Goal: Use online tool/utility: Use online tool/utility

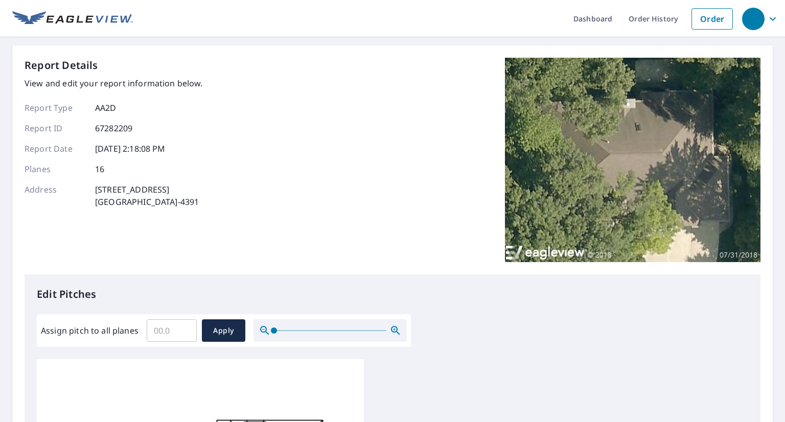
select select "en"
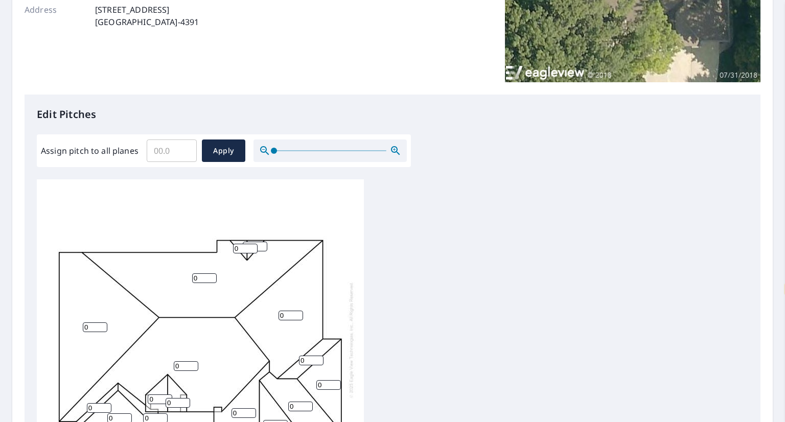
scroll to position [204, 0]
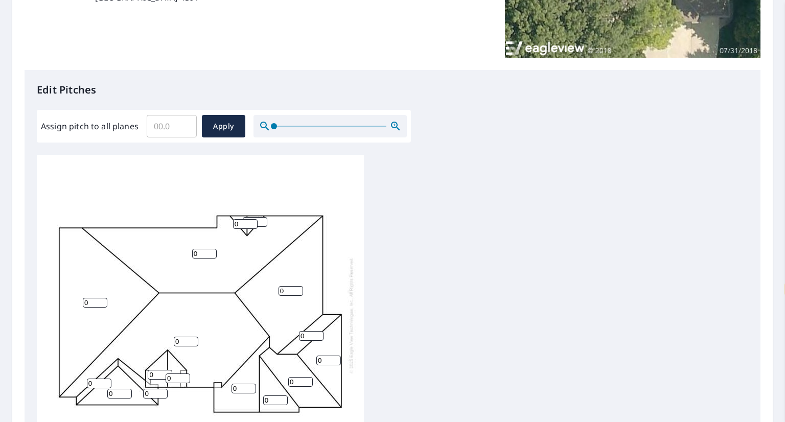
click at [176, 131] on input "Assign pitch to all planes" at bounding box center [172, 126] width 50 height 29
type input "7"
click at [216, 128] on span "Apply" at bounding box center [223, 126] width 27 height 13
type input "7"
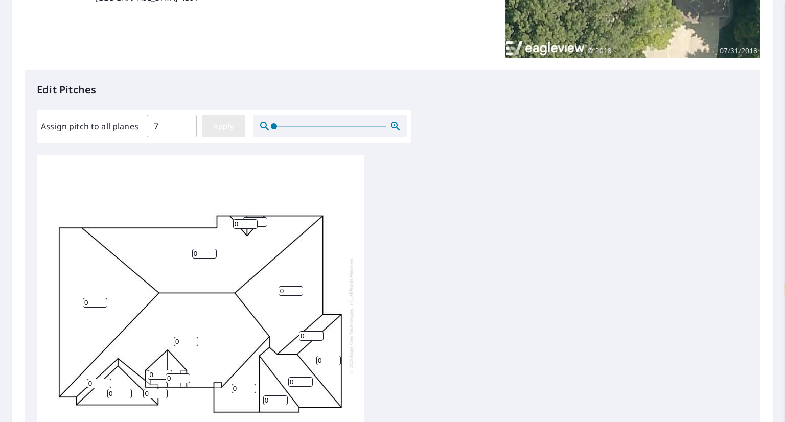
type input "7"
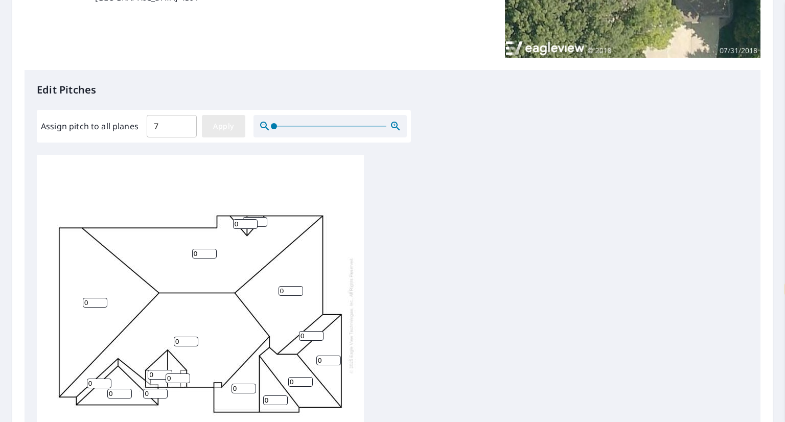
type input "7"
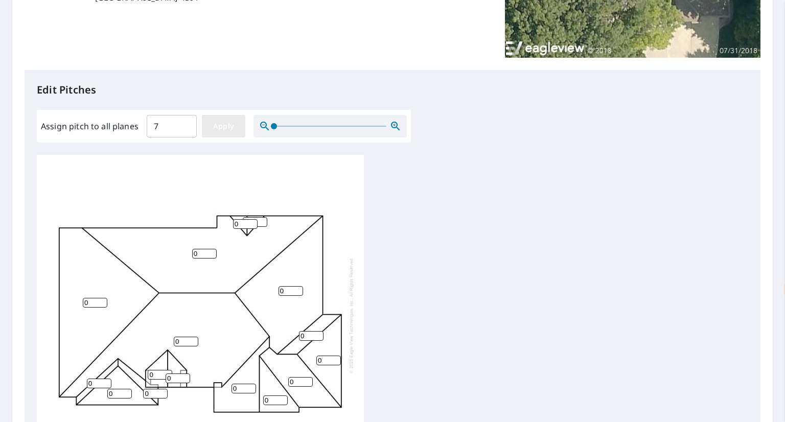
type input "7"
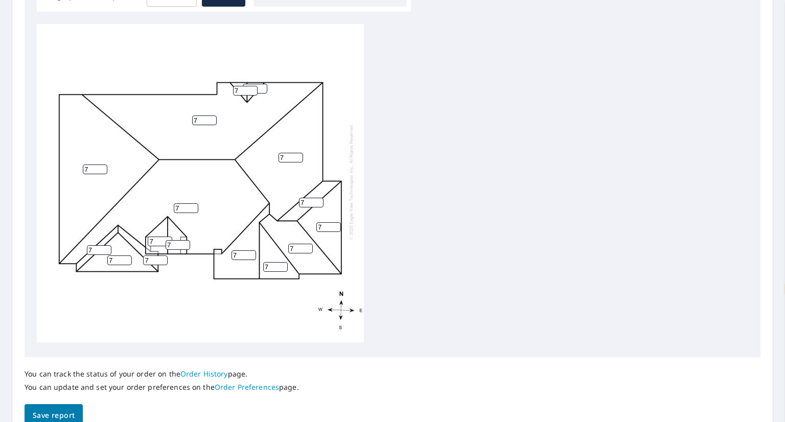
scroll to position [386, 0]
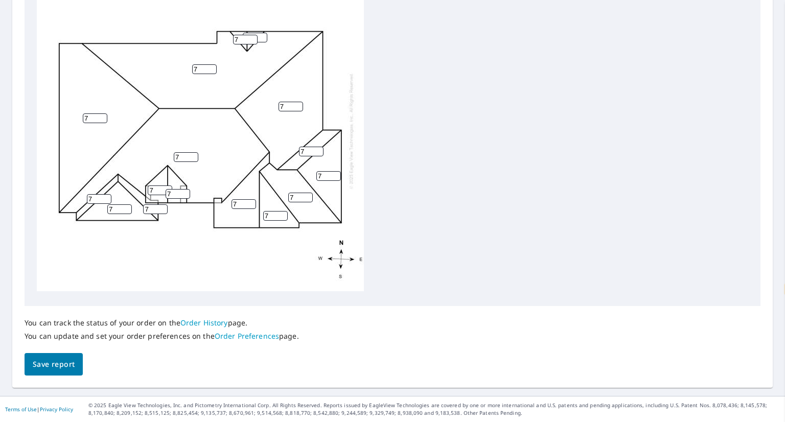
click at [51, 364] on span "Save report" at bounding box center [54, 364] width 42 height 13
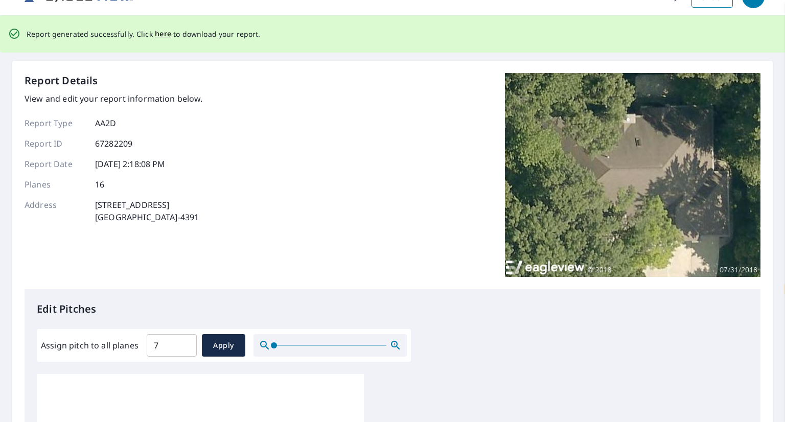
scroll to position [0, 0]
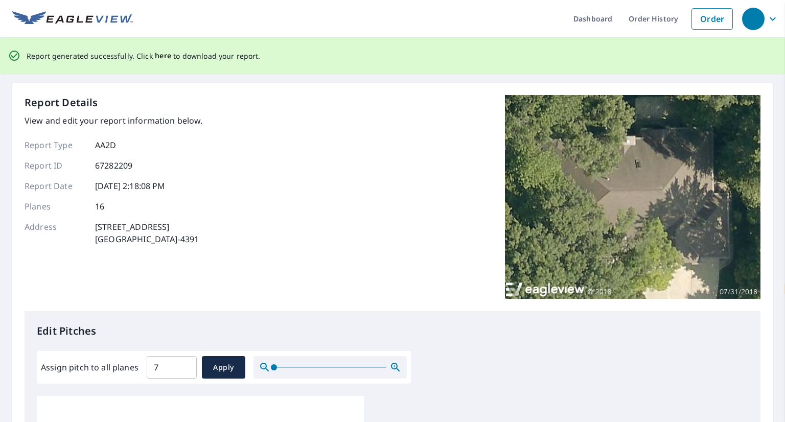
click at [159, 54] on span "here" at bounding box center [163, 56] width 17 height 13
